Goal: Information Seeking & Learning: Find contact information

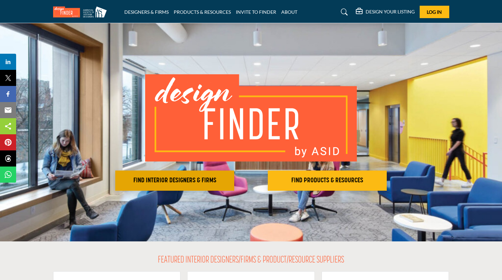
click at [163, 182] on h2 "FIND INTERIOR DESIGNERS & FIRMS" at bounding box center [174, 181] width 115 height 8
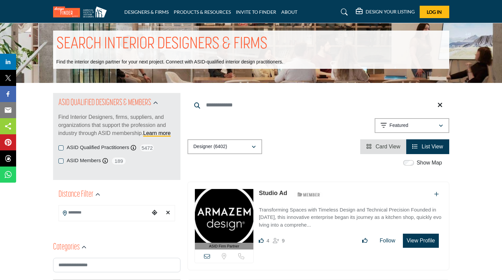
scroll to position [134, 0]
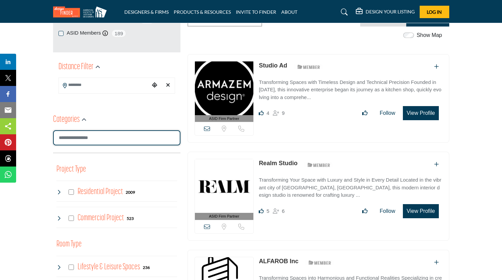
click at [124, 137] on input "Search Category" at bounding box center [116, 137] width 127 height 15
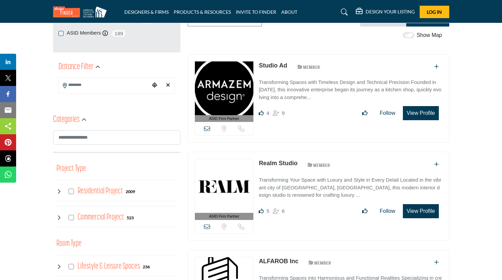
click at [120, 87] on input "Search Location" at bounding box center [104, 85] width 91 height 13
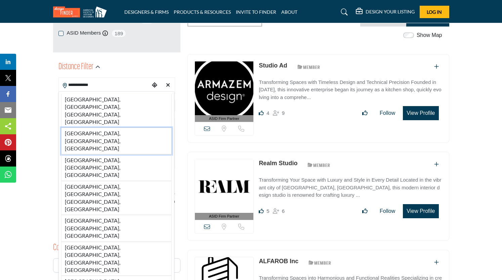
click at [110, 128] on li "Palm Springs, CA, USA" at bounding box center [116, 141] width 111 height 27
type input "**********"
type input "***"
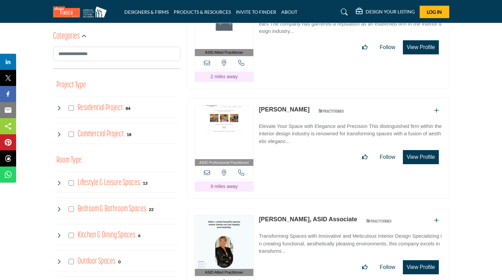
scroll to position [370, 0]
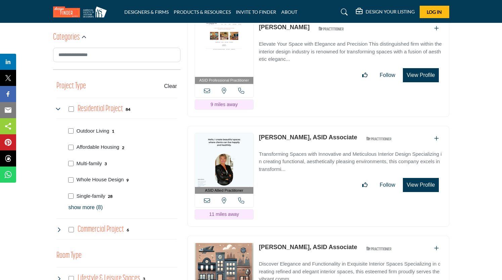
scroll to position [370, 0]
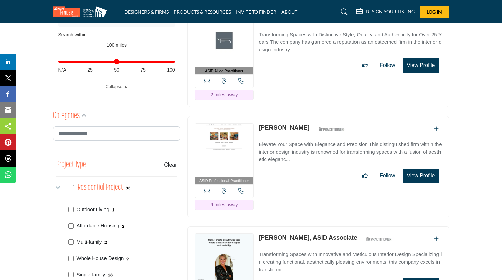
scroll to position [303, 0]
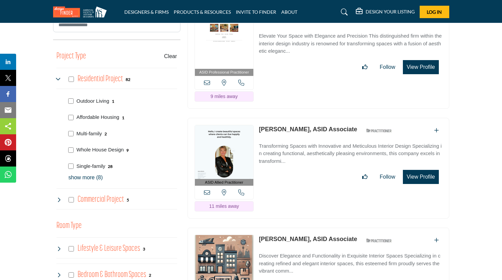
scroll to position [403, 0]
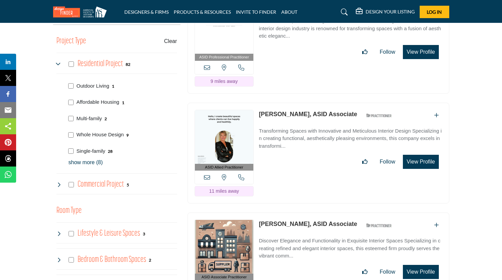
scroll to position [403, 0]
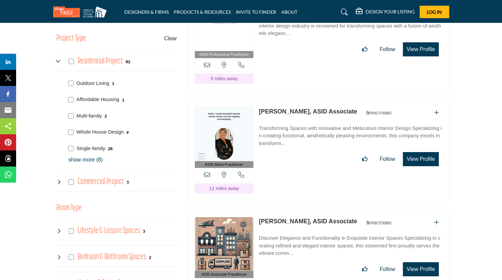
click at [60, 181] on icon at bounding box center [58, 181] width 5 height 5
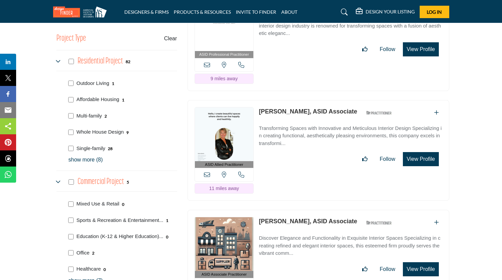
click at [60, 181] on icon at bounding box center [58, 181] width 5 height 5
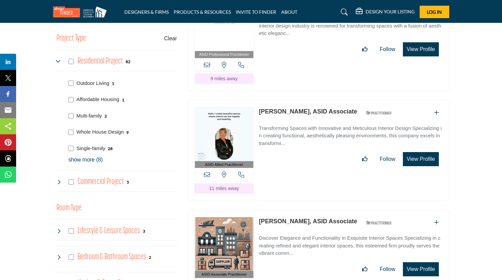
click at [62, 207] on h3 "Room Type" at bounding box center [68, 208] width 25 height 13
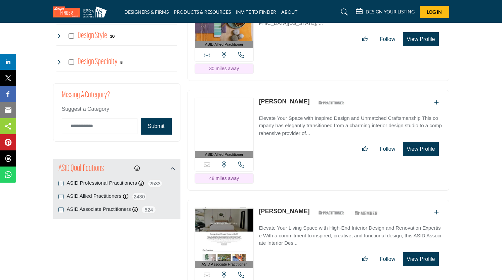
scroll to position [908, 0]
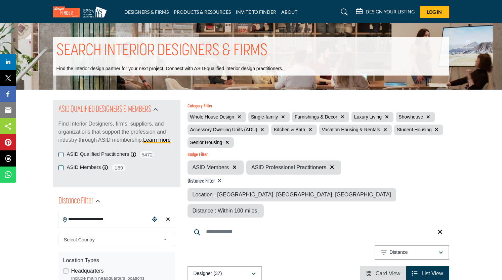
click at [330, 168] on icon "button" at bounding box center [332, 167] width 4 height 5
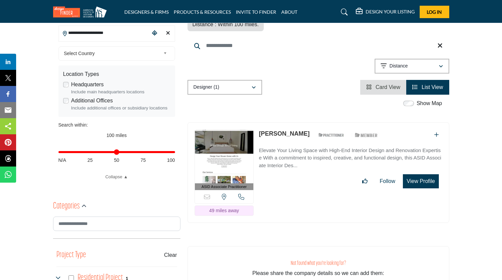
scroll to position [202, 0]
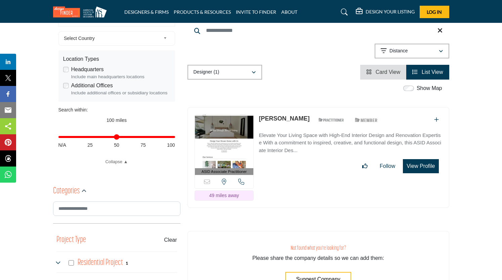
click at [284, 115] on link "[PERSON_NAME]" at bounding box center [284, 118] width 51 height 7
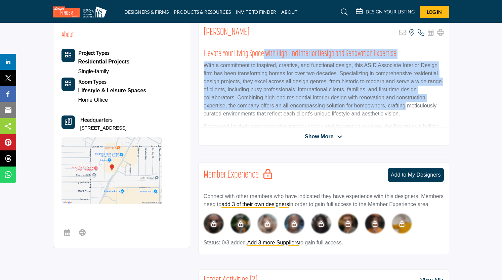
drag, startPoint x: 262, startPoint y: 57, endPoint x: 406, endPoint y: 103, distance: 151.1
click at [406, 103] on div "Elevate Your Living Space with High-End Interior Design and Renovation Expertis…" at bounding box center [324, 86] width 250 height 84
click at [334, 105] on p "With a commitment to inspired, creative, and functional design, this ASID Assoc…" at bounding box center [324, 90] width 240 height 56
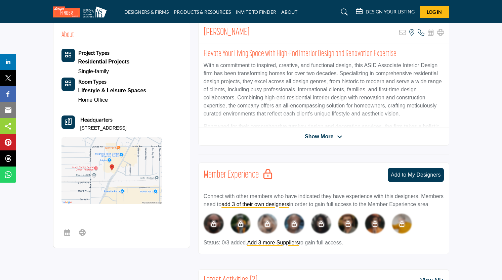
click at [314, 138] on span "Show More" at bounding box center [319, 137] width 29 height 8
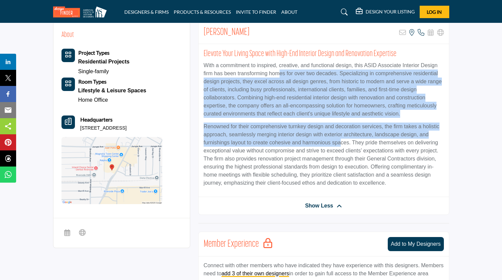
drag, startPoint x: 280, startPoint y: 73, endPoint x: 339, endPoint y: 144, distance: 92.3
click at [339, 144] on div "Elevate Your Living Space with High-End Interior Design and Renovation Expertis…" at bounding box center [324, 120] width 250 height 153
click at [339, 144] on p "Renowned for their comprehensive turnkey design and decoration services, the fi…" at bounding box center [324, 155] width 240 height 65
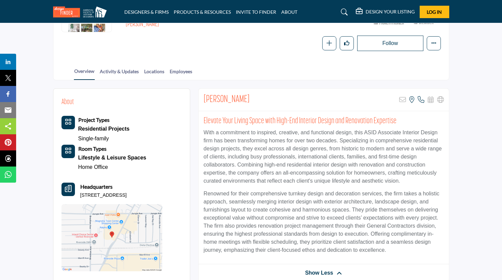
scroll to position [34, 0]
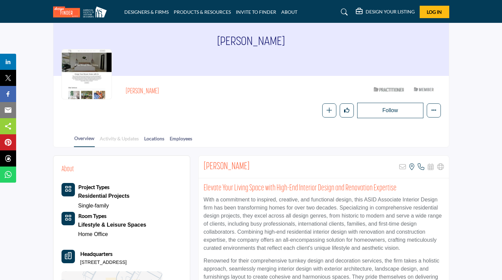
click at [129, 137] on link "Activity & Updates" at bounding box center [119, 141] width 40 height 12
click at [100, 86] on div at bounding box center [87, 74] width 50 height 50
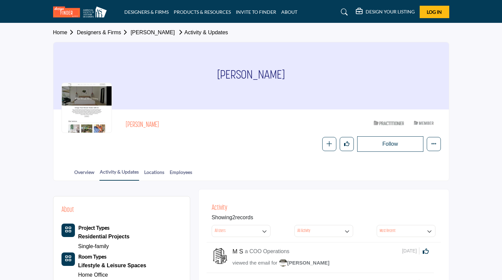
drag, startPoint x: 159, startPoint y: 124, endPoint x: 126, endPoint y: 123, distance: 33.6
click at [126, 123] on h2 "[PERSON_NAME]" at bounding box center [218, 125] width 185 height 9
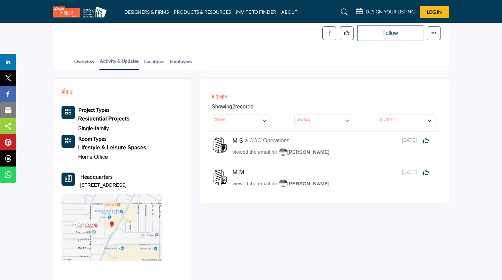
scroll to position [168, 0]
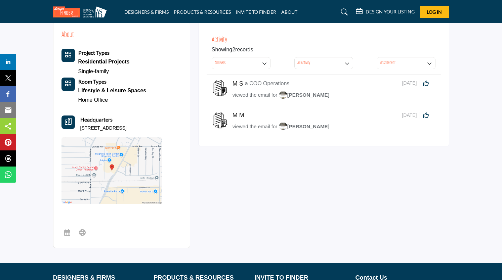
click at [307, 160] on div "About Project Types Residential Projects" at bounding box center [251, 138] width 396 height 234
